Goal: Navigation & Orientation: Find specific page/section

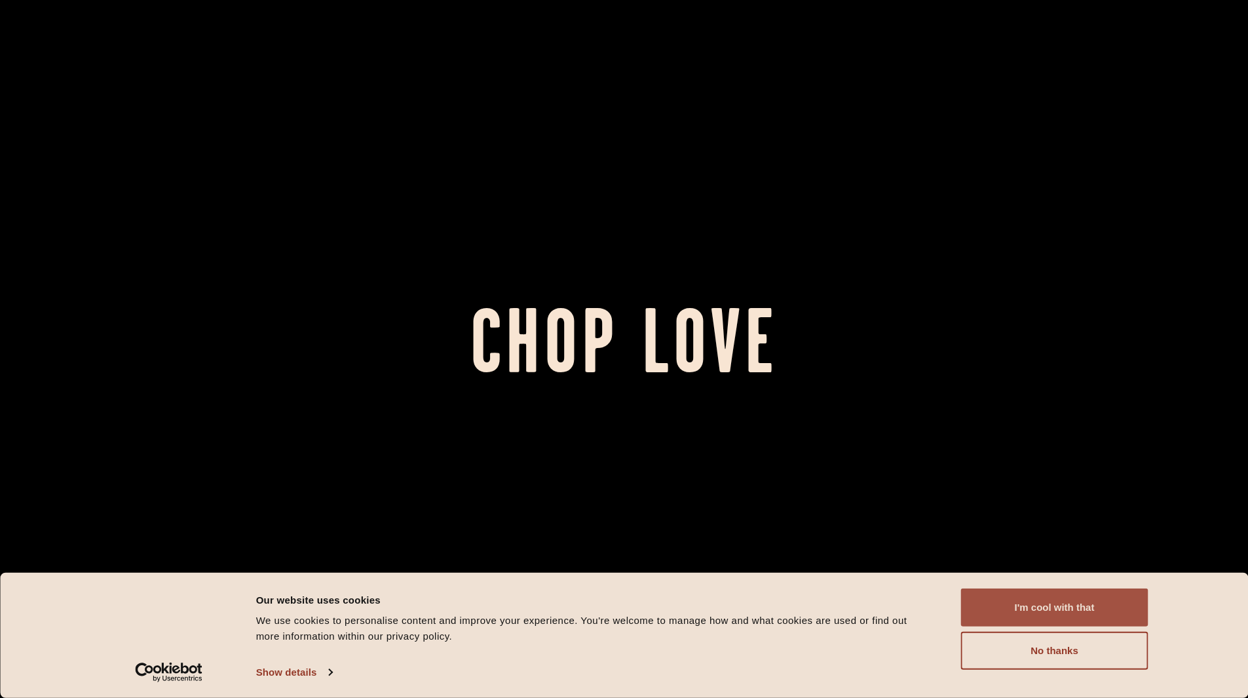
click at [1007, 593] on button "I'm cool with that" at bounding box center [1054, 607] width 187 height 38
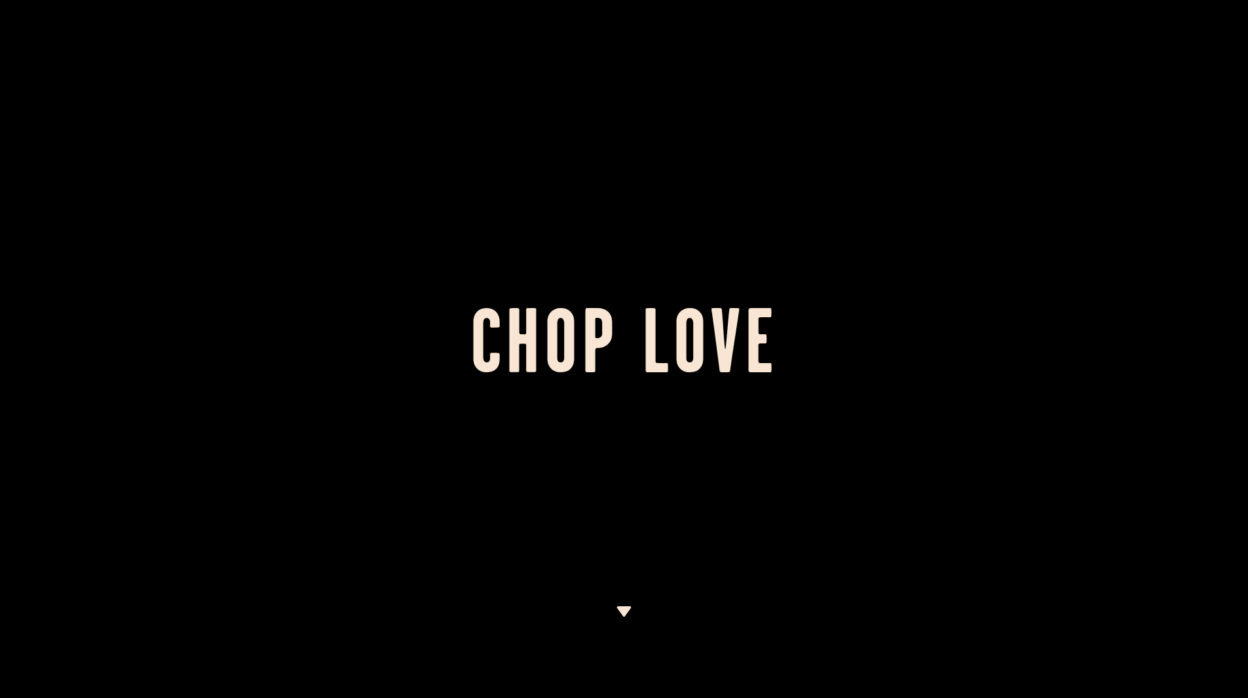
click at [205, 13] on div at bounding box center [624, 349] width 1248 height 698
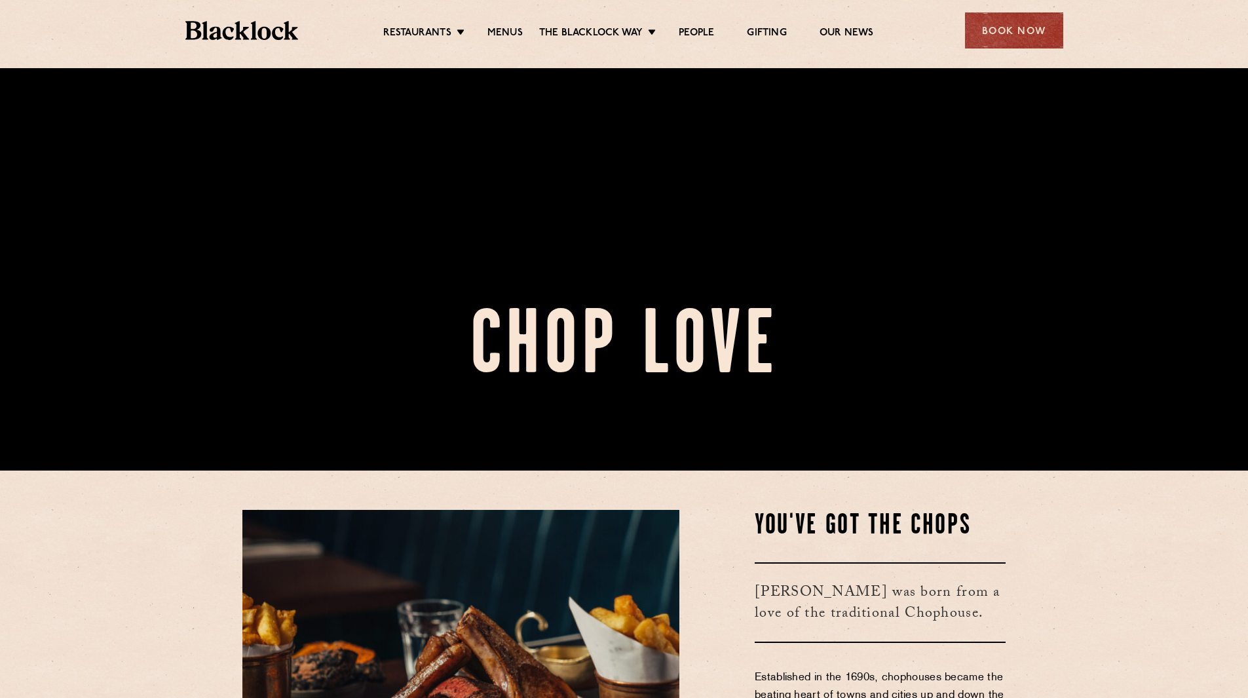
scroll to position [276, 0]
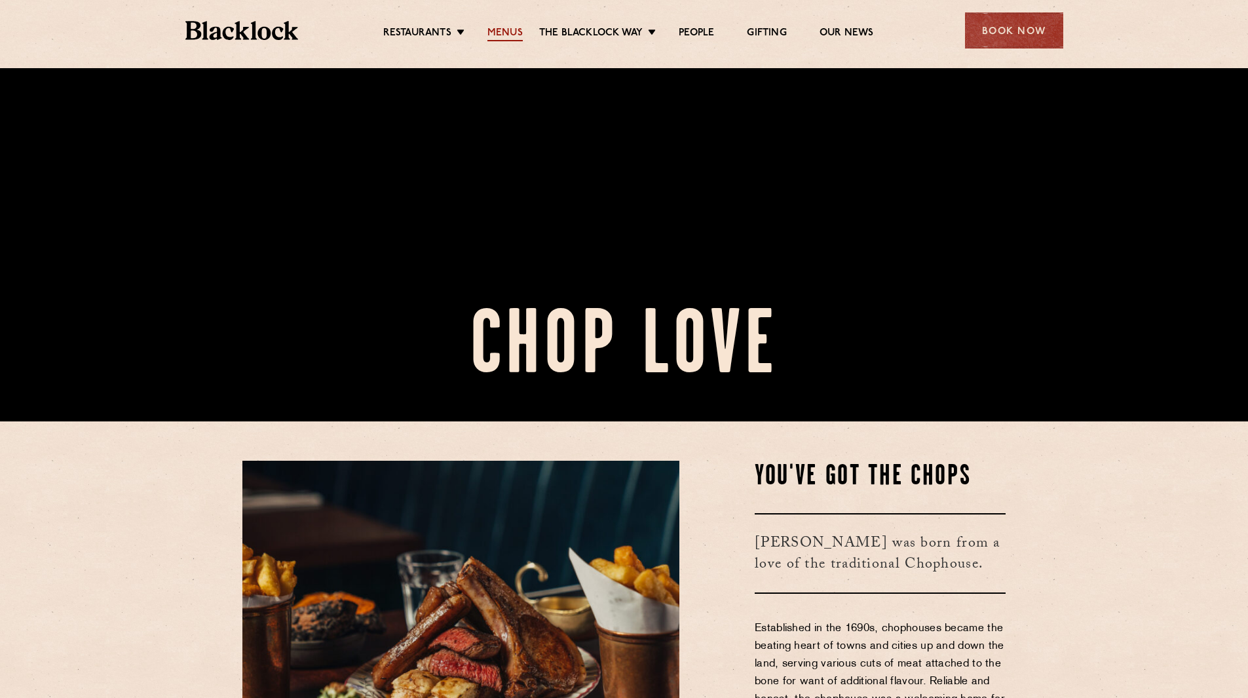
click at [508, 28] on link "Menus" at bounding box center [504, 34] width 35 height 14
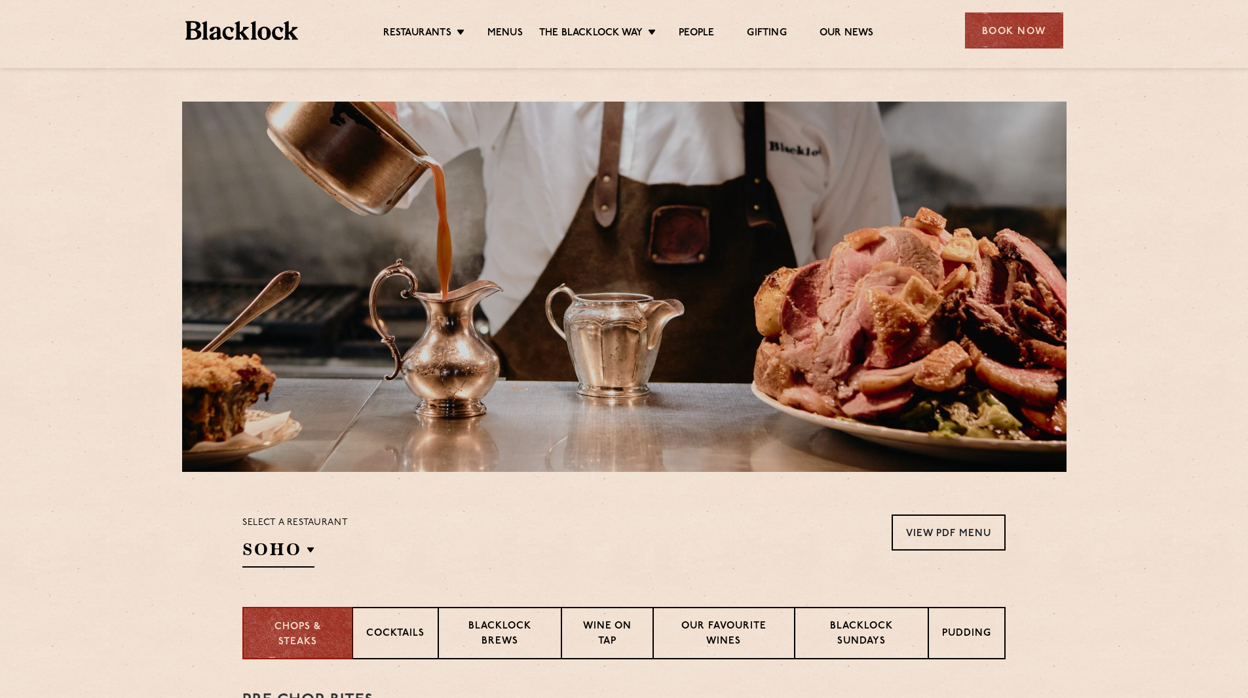
click at [276, 31] on img at bounding box center [241, 30] width 113 height 19
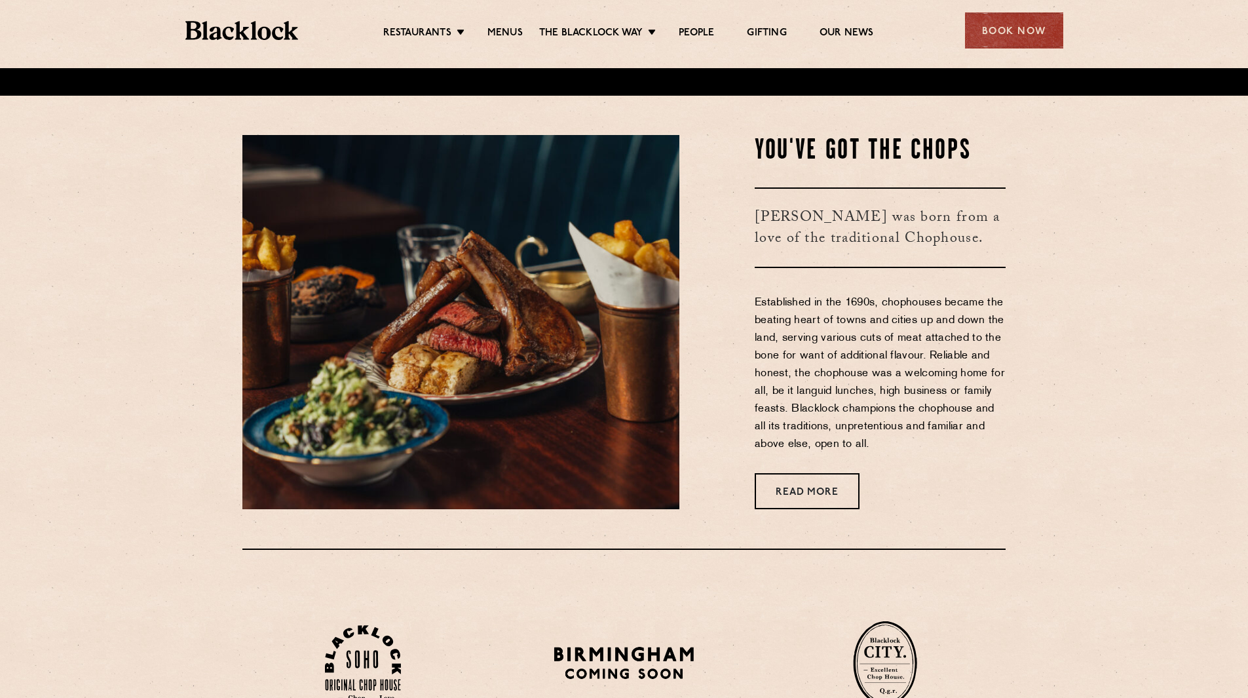
scroll to position [601, 0]
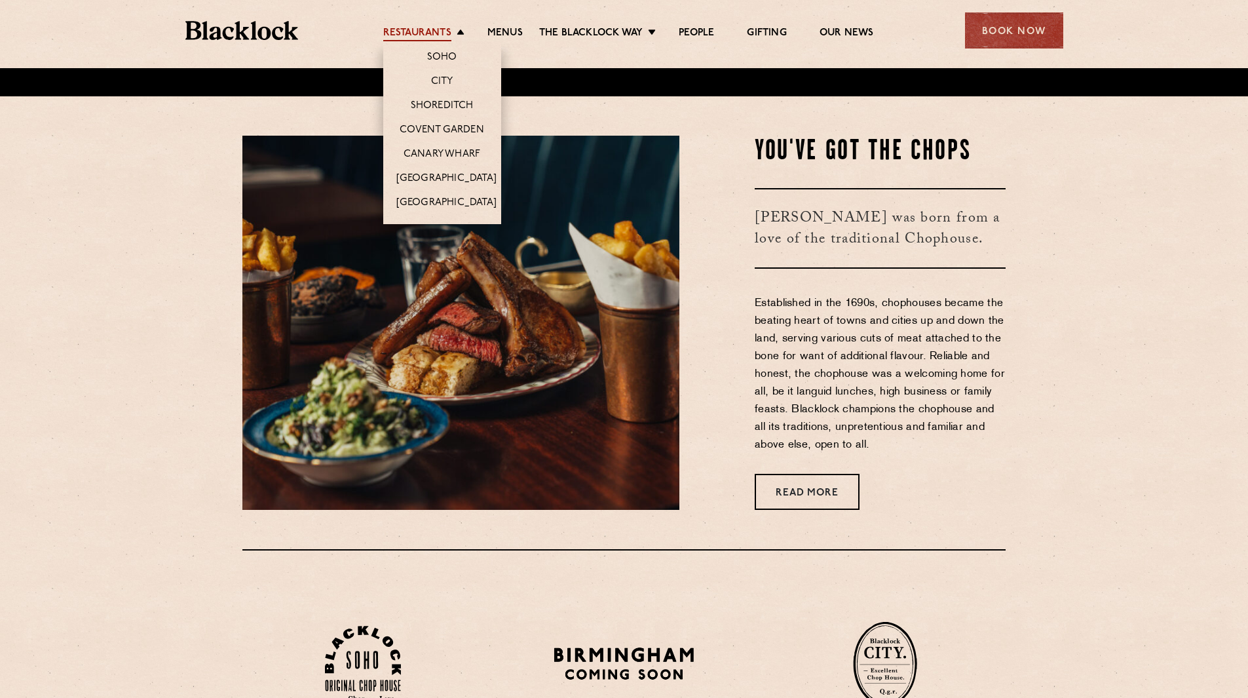
click at [437, 38] on link "Restaurants" at bounding box center [417, 34] width 68 height 14
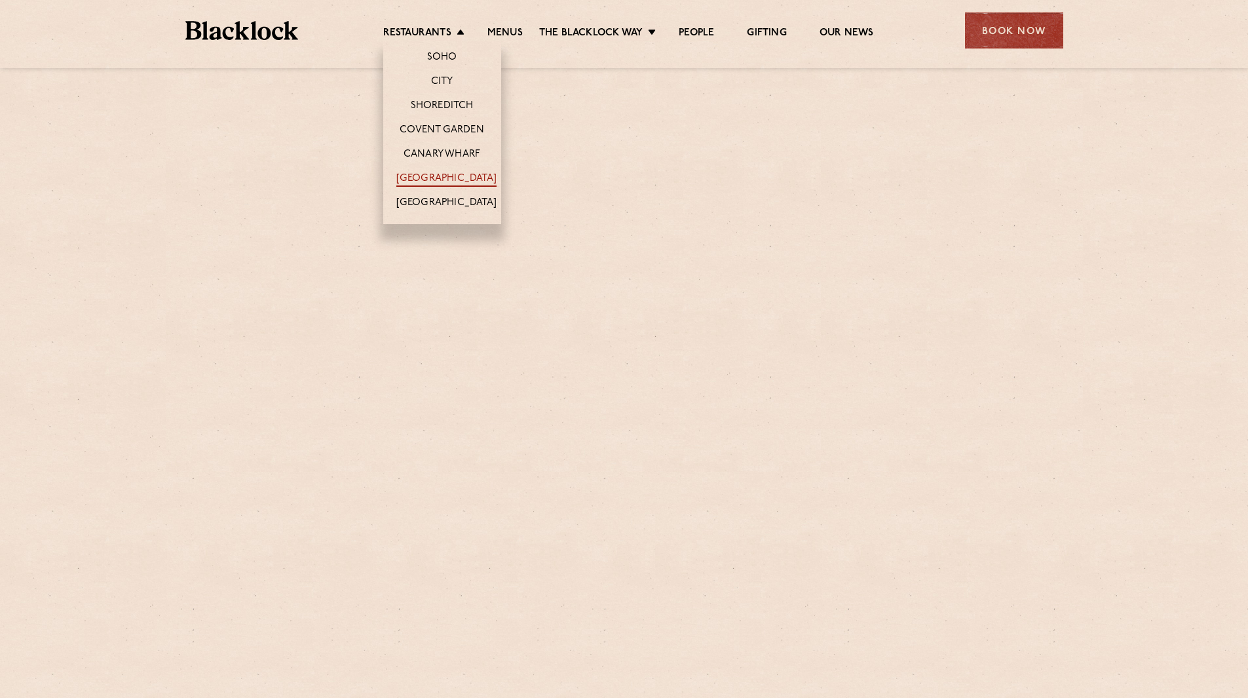
click at [453, 179] on link "[GEOGRAPHIC_DATA]" at bounding box center [446, 179] width 100 height 14
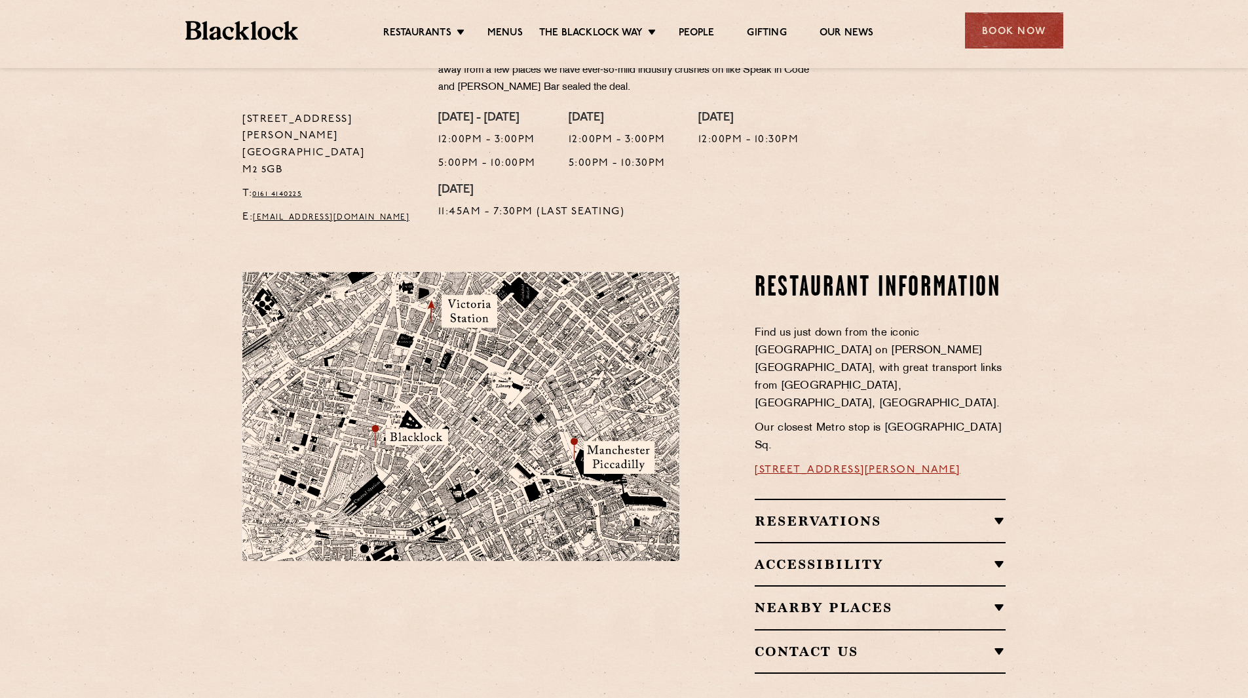
scroll to position [561, 0]
